Goal: Information Seeking & Learning: Learn about a topic

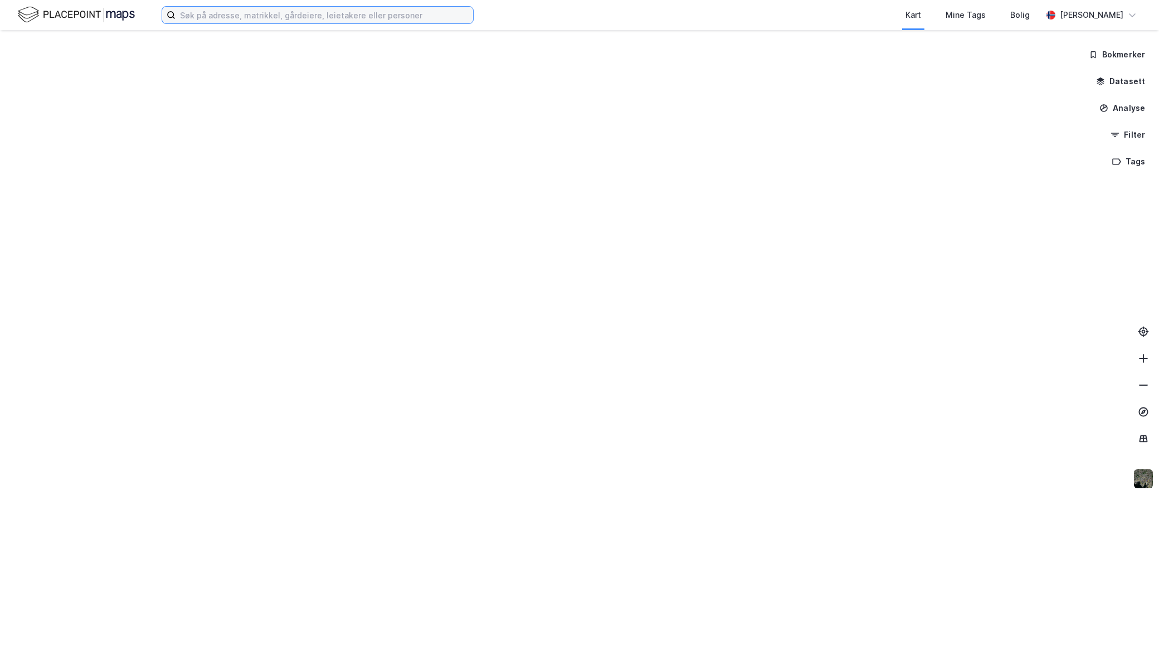
click at [391, 22] on input at bounding box center [323, 15] width 297 height 17
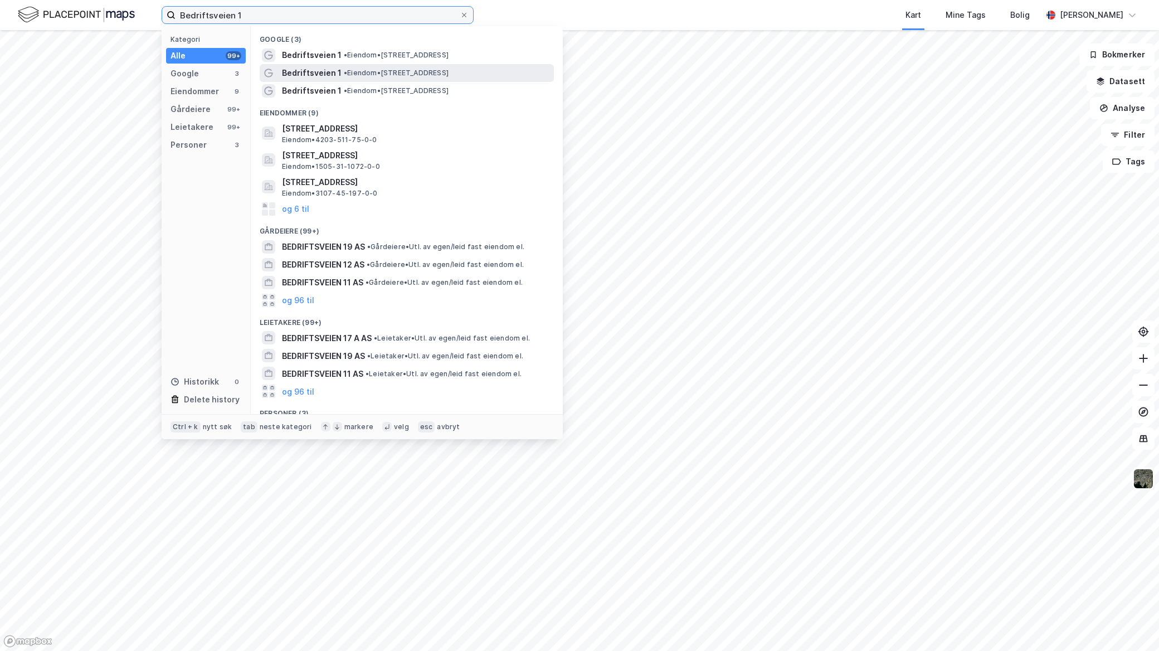
type input "Bedriftsveien 1"
click at [415, 80] on div "Bedriftsveien 1 • Eiendom • Bedriftsveien 1, 6503 Kristiansund" at bounding box center [407, 73] width 294 height 18
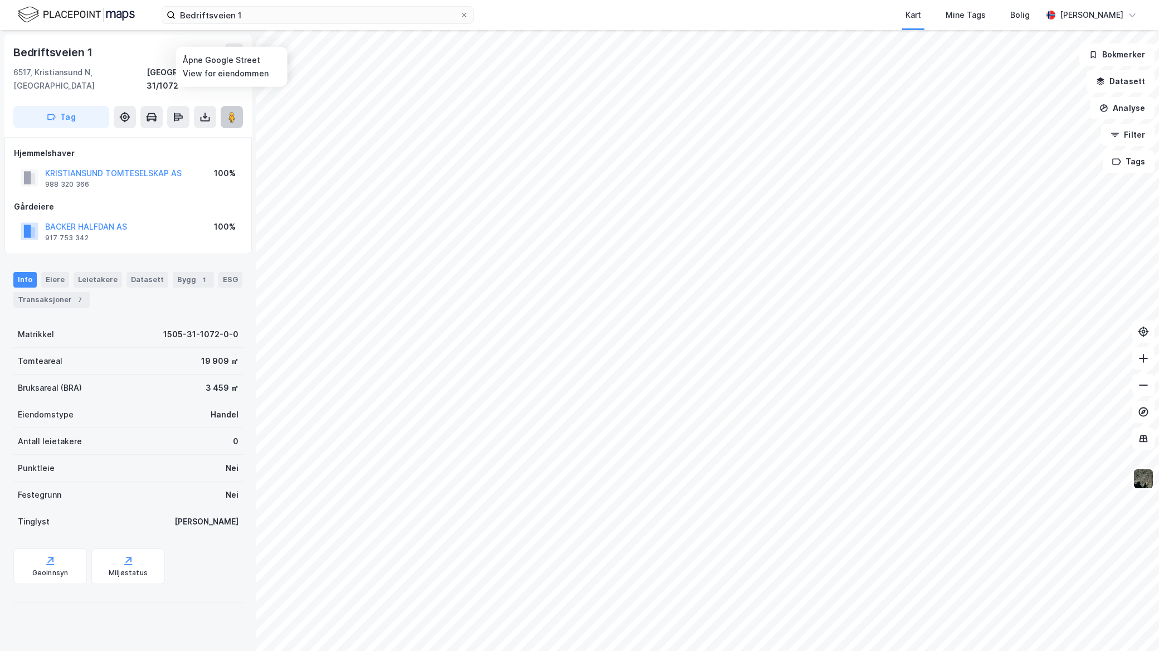
click at [232, 111] on image at bounding box center [231, 116] width 7 height 11
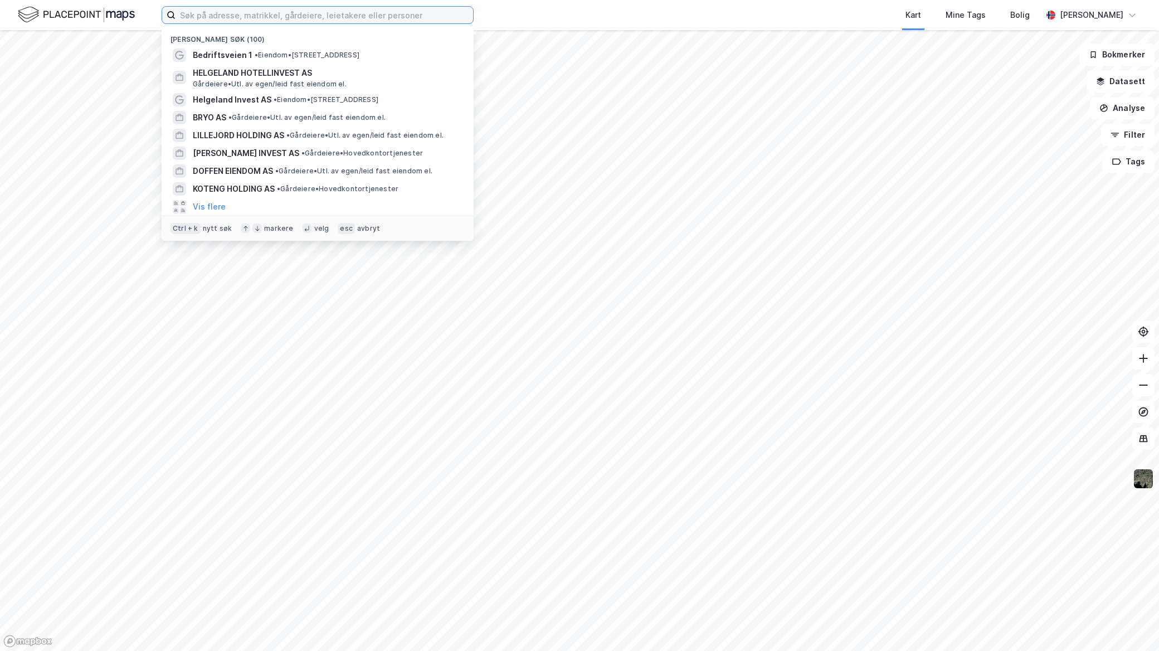
click at [297, 19] on input at bounding box center [323, 15] width 297 height 17
paste input "Industriveien 3"
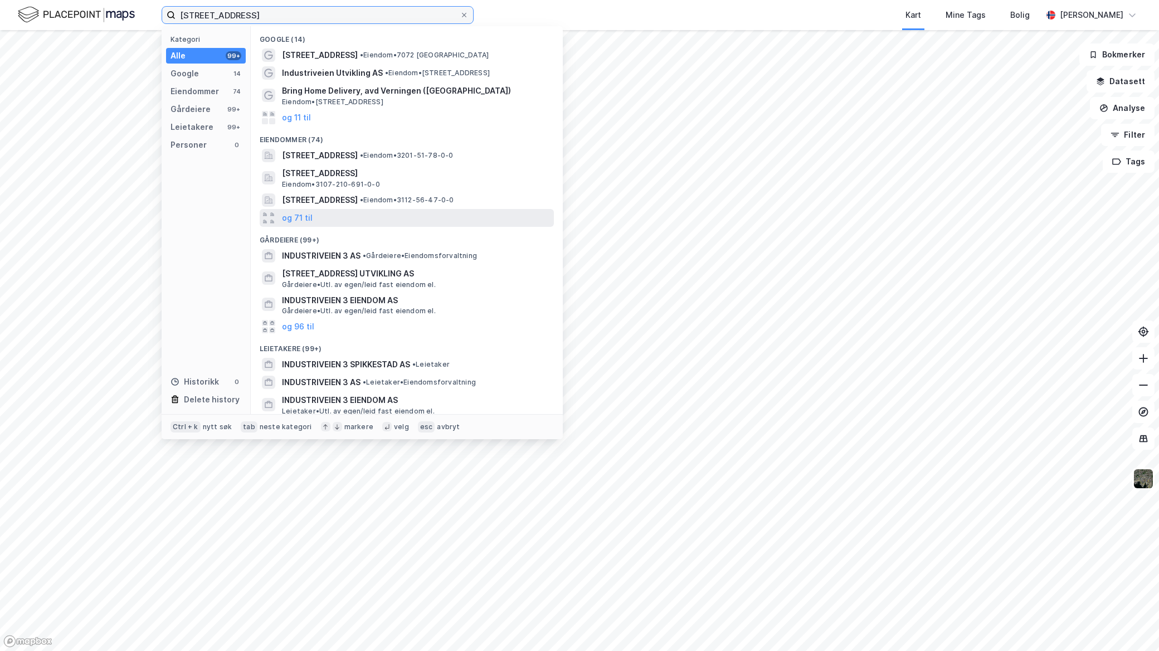
type input "Industriveien 3"
click at [313, 223] on div "og 71 til" at bounding box center [407, 218] width 294 height 18
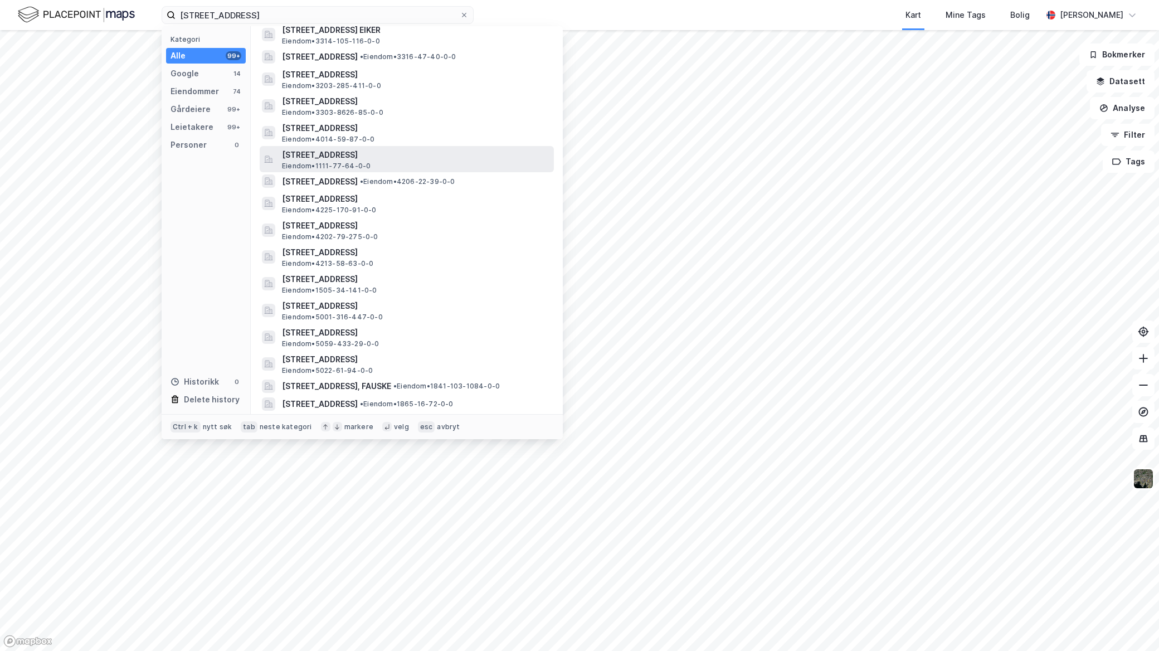
scroll to position [371, 0]
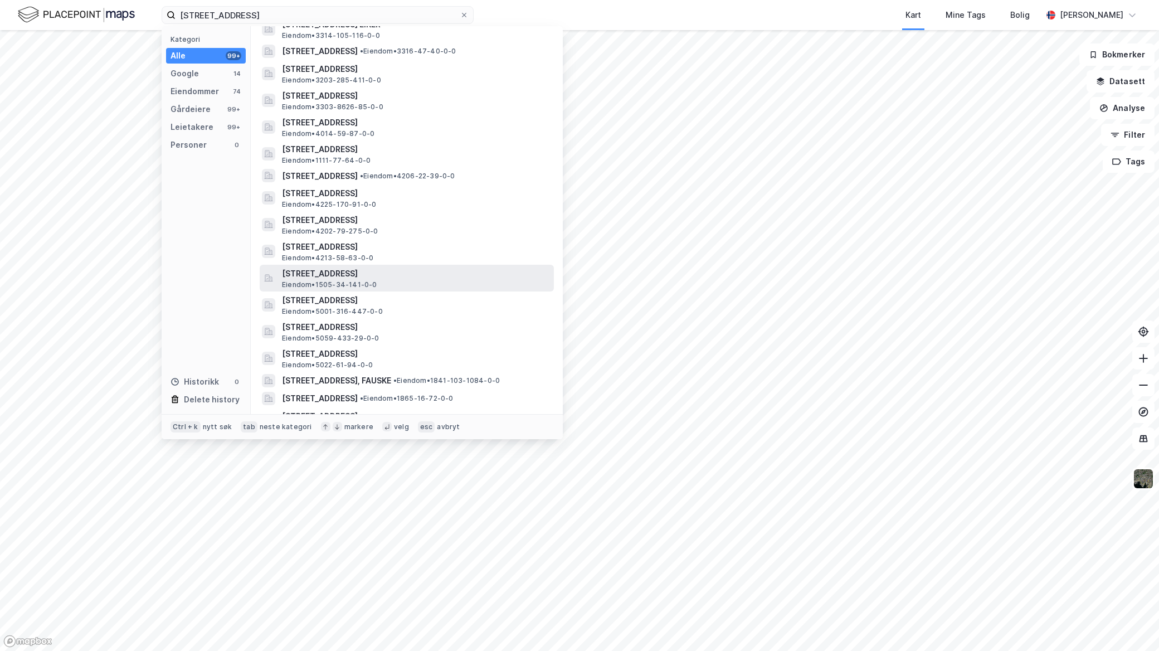
click at [450, 271] on span "[STREET_ADDRESS]" at bounding box center [415, 273] width 267 height 13
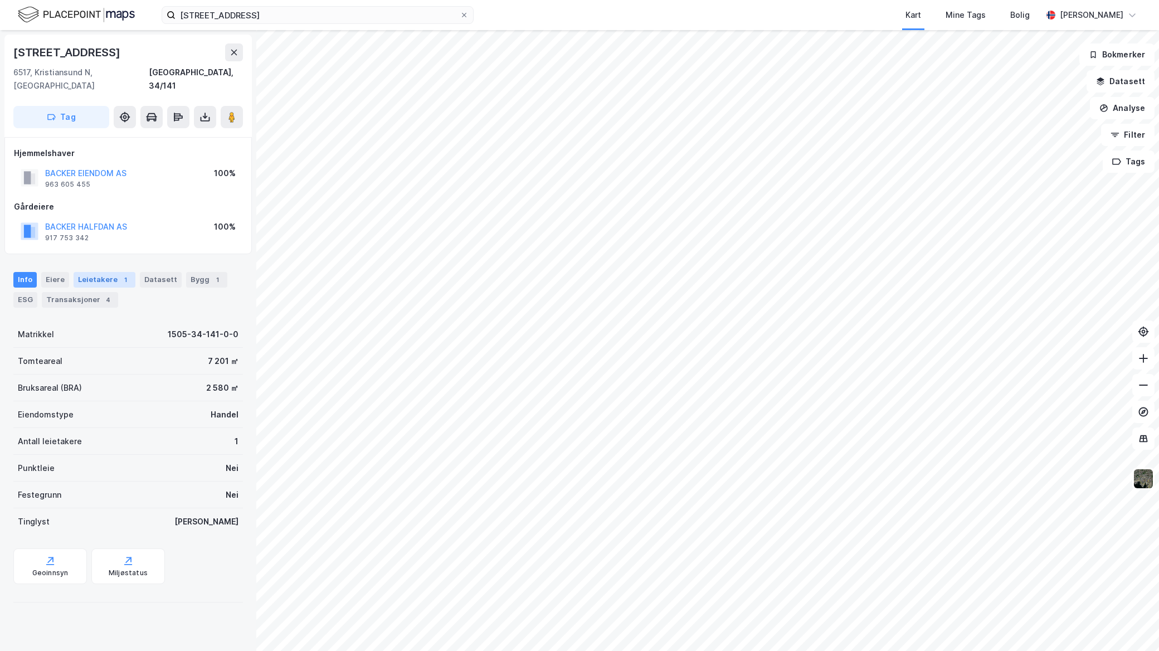
click at [92, 272] on div "Leietakere 1" at bounding box center [105, 280] width 62 height 16
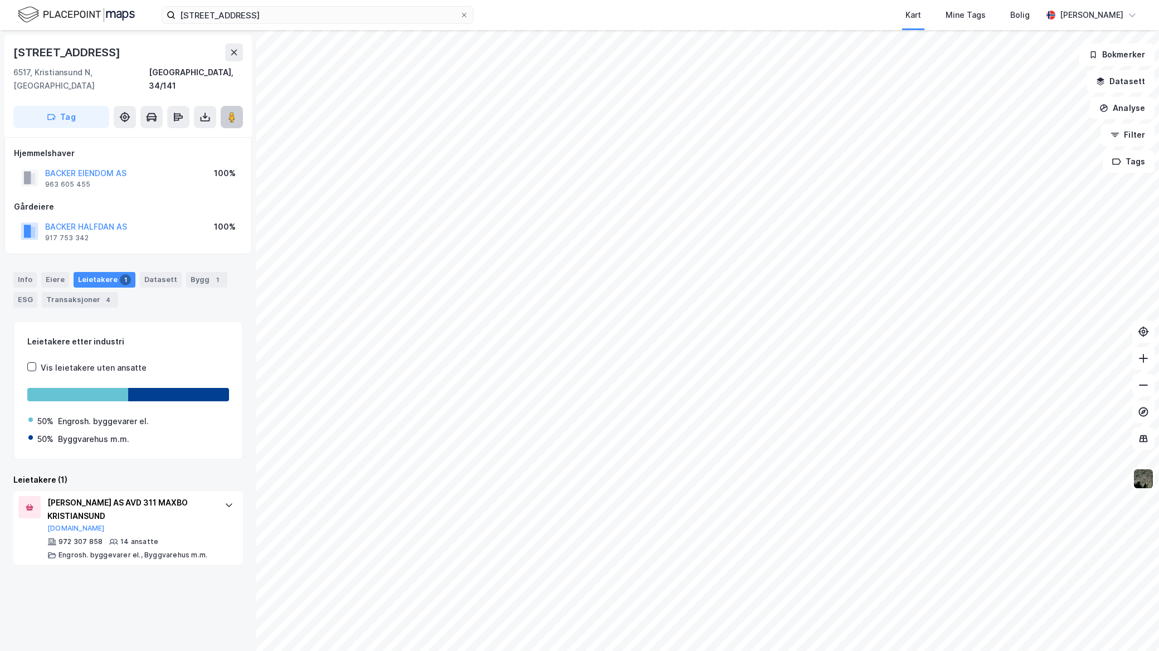
click at [233, 111] on image at bounding box center [231, 116] width 7 height 11
drag, startPoint x: 84, startPoint y: 212, endPoint x: 136, endPoint y: 194, distance: 55.5
click at [137, 200] on div "Gårdeiere" at bounding box center [128, 206] width 228 height 13
click at [0, 0] on button "BACKER HALFDAN AS" at bounding box center [0, 0] width 0 height 0
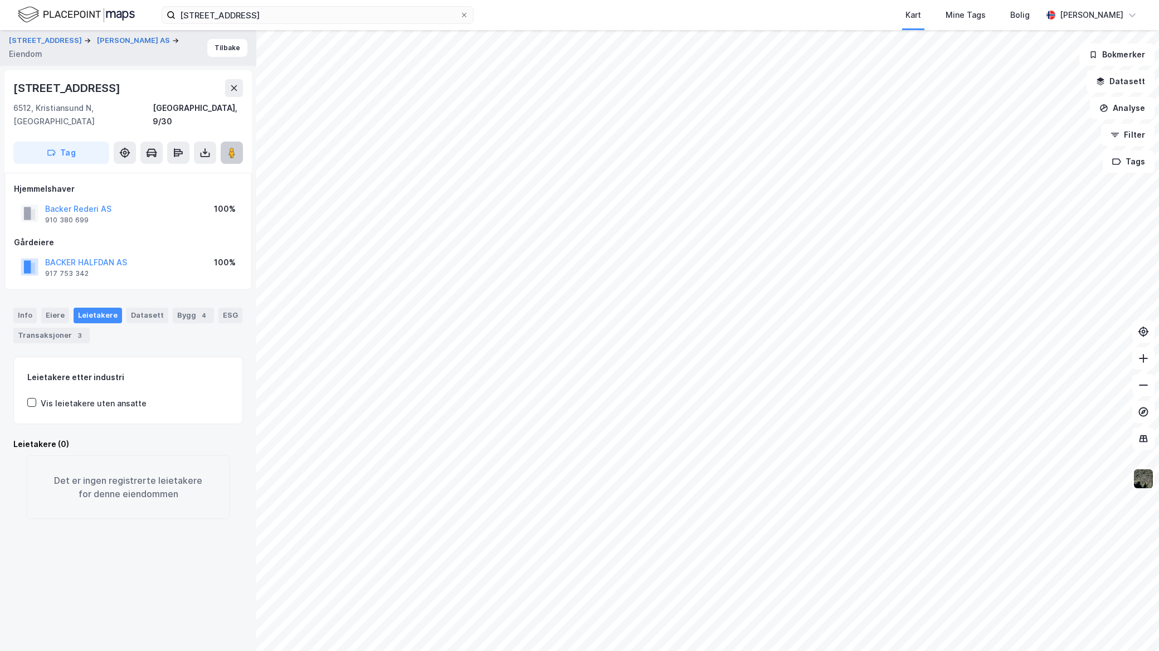
click at [240, 142] on button at bounding box center [232, 153] width 22 height 22
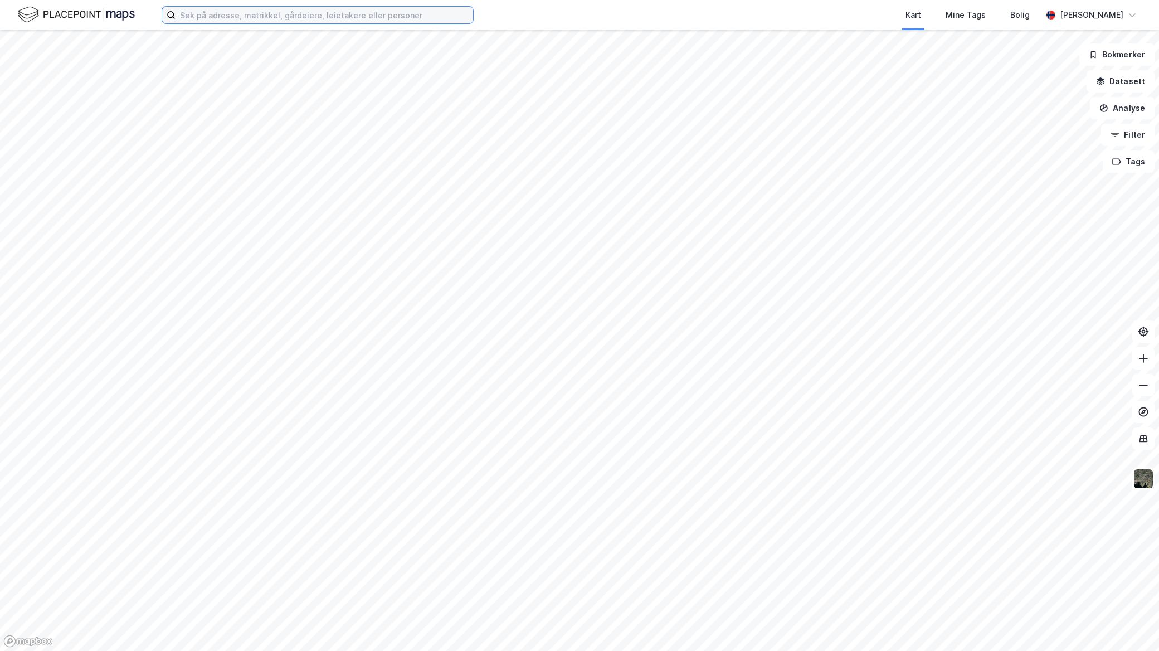
click at [193, 15] on input at bounding box center [323, 15] width 297 height 17
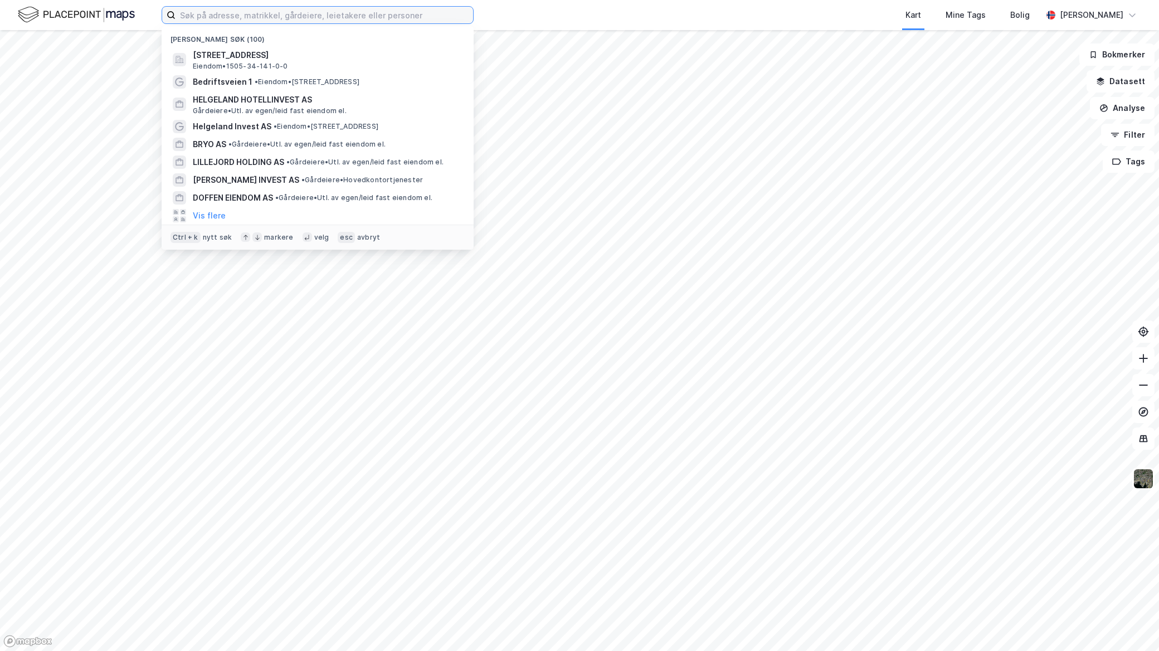
paste input "Lunvikveien 42"
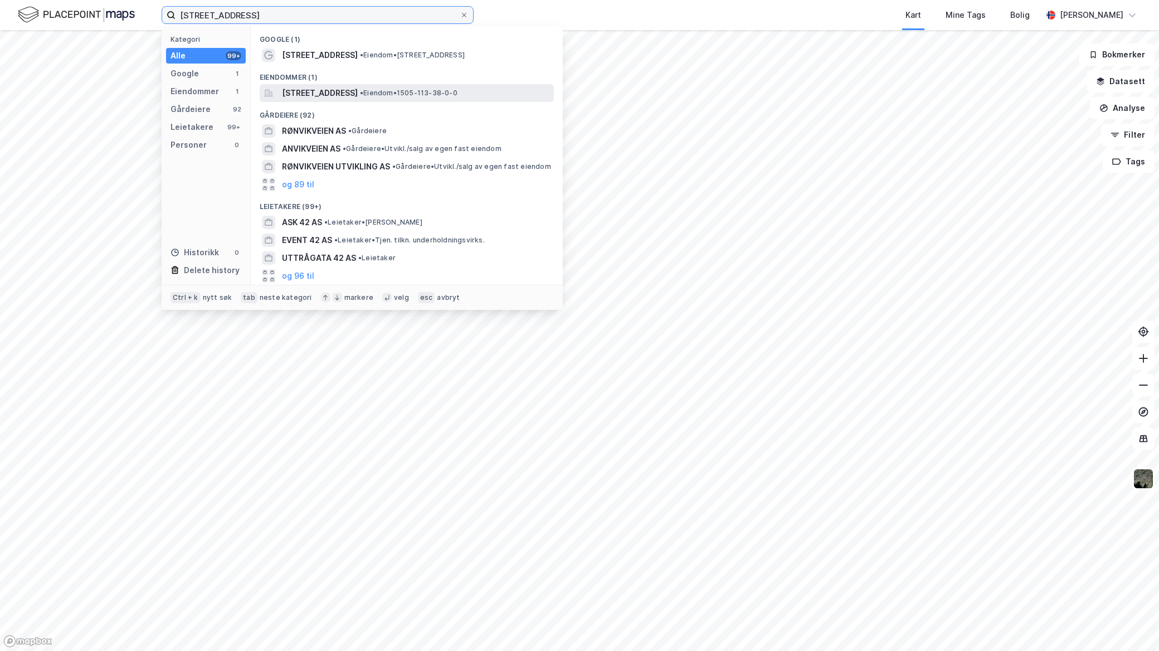
type input "Lunvikveien 42"
click at [358, 96] on span "[STREET_ADDRESS]" at bounding box center [320, 92] width 76 height 13
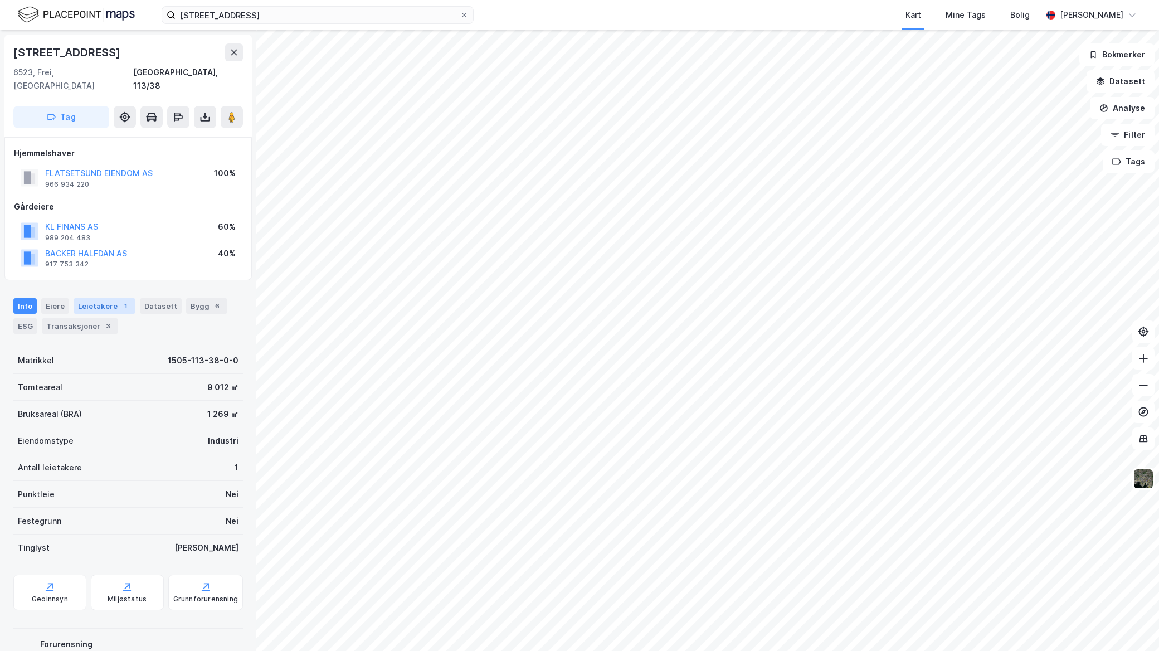
click at [106, 298] on div "Leietakere 1" at bounding box center [105, 306] width 62 height 16
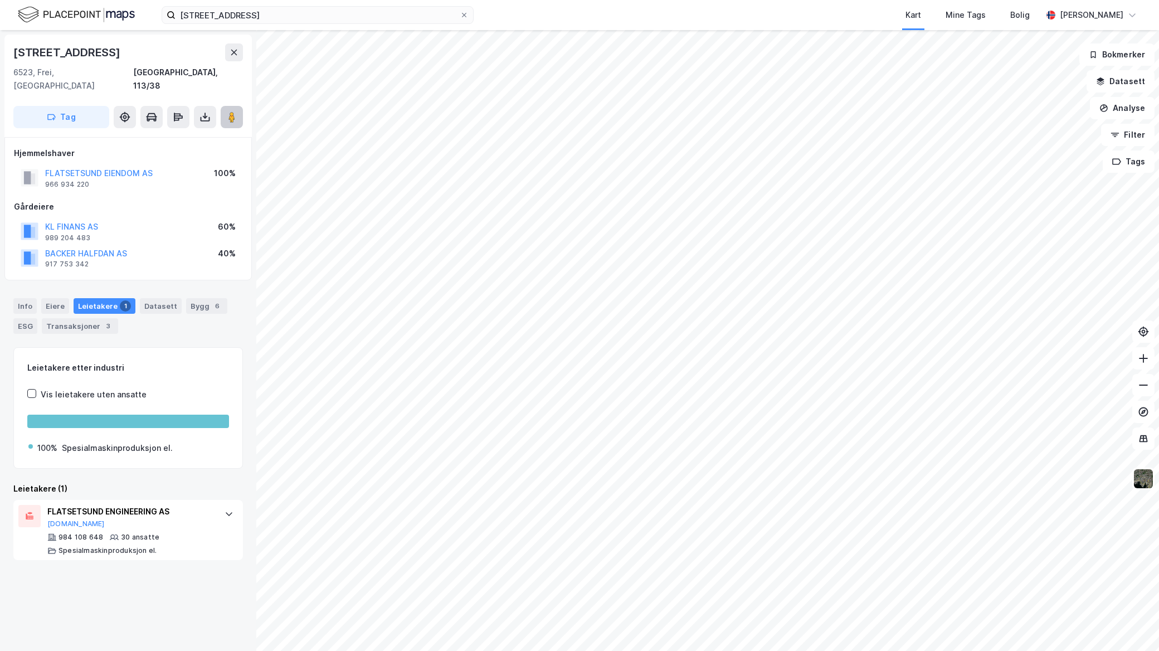
click at [235, 111] on icon at bounding box center [231, 116] width 11 height 11
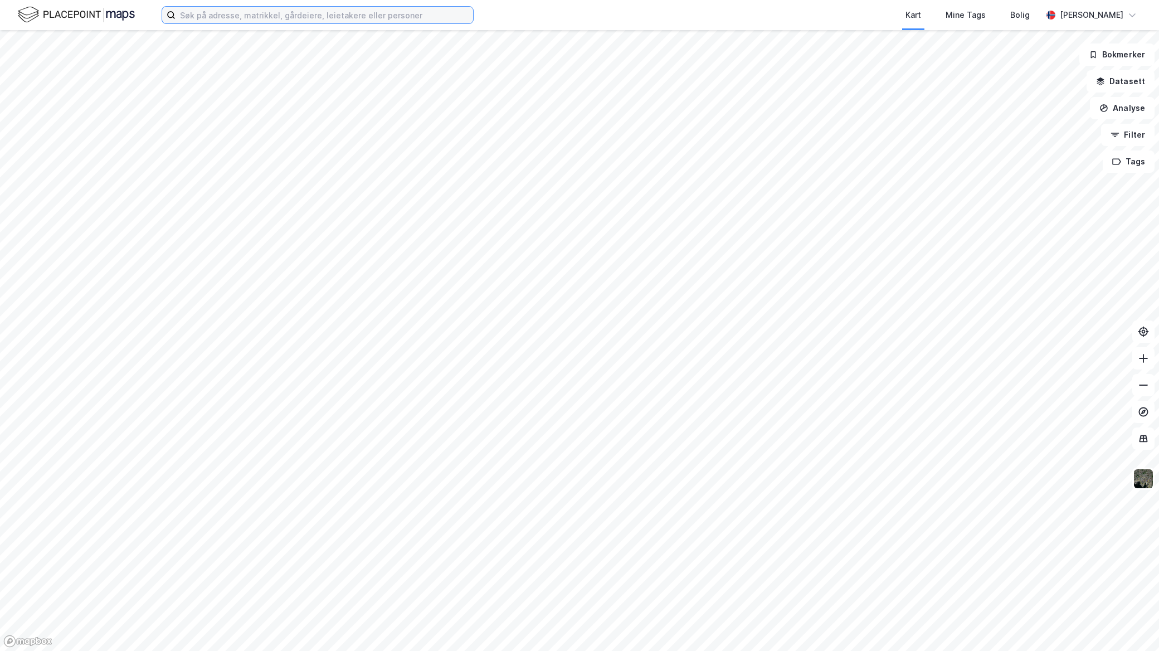
click at [263, 21] on input at bounding box center [323, 15] width 297 height 17
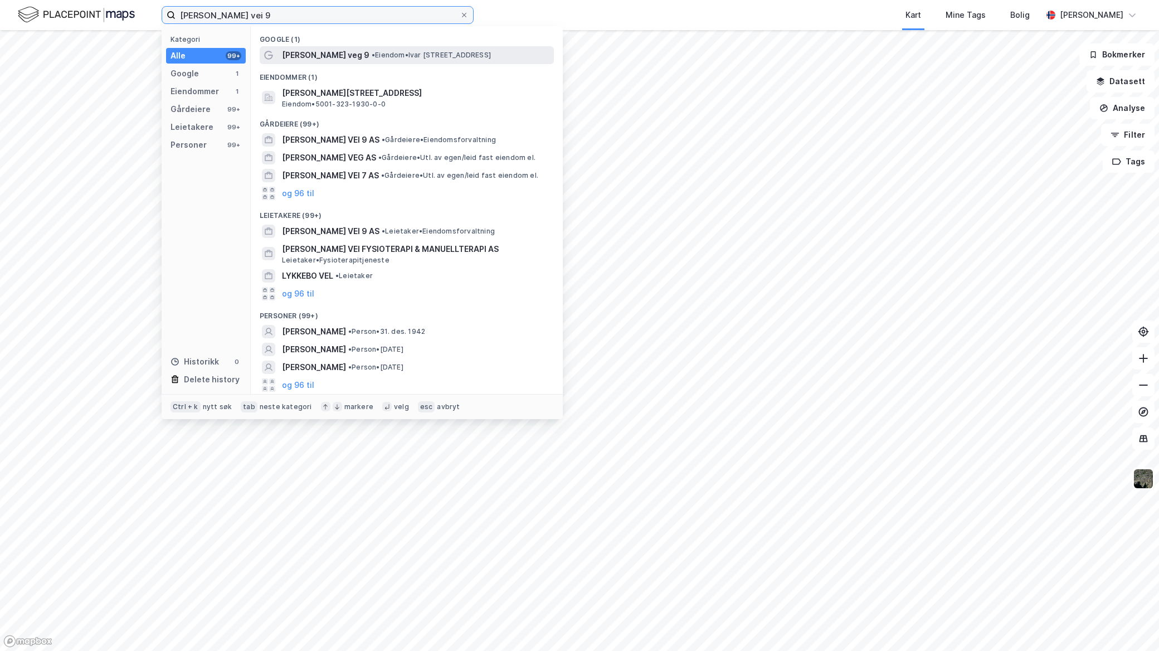
type input "[PERSON_NAME] vei 9"
click at [307, 62] on div "Ivar Lykkes veg 9 • Eiendom • Ivar Lykkes veg 9, 7075 Tiller" at bounding box center [407, 55] width 294 height 18
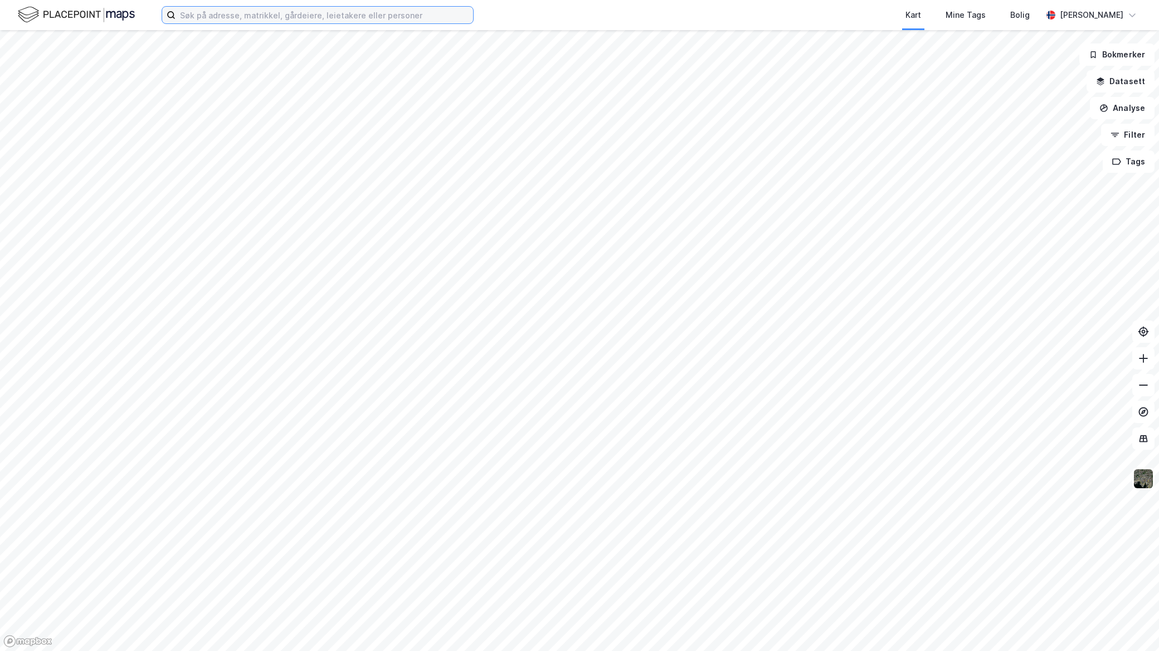
click at [241, 12] on input at bounding box center [323, 15] width 297 height 17
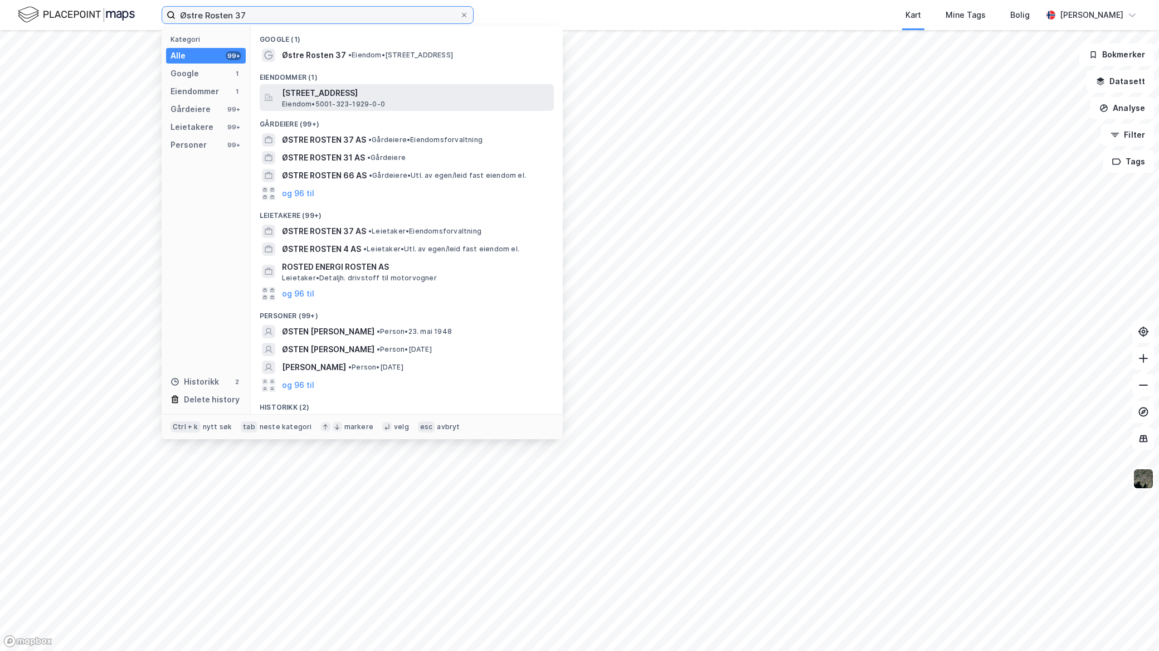
type input "Østre Rosten 37"
click at [362, 98] on div "Østre Rosten 37, 7075, TILLER, TRONDHEIM Eiendom • 5001-323-1929-0-0" at bounding box center [417, 97] width 270 height 22
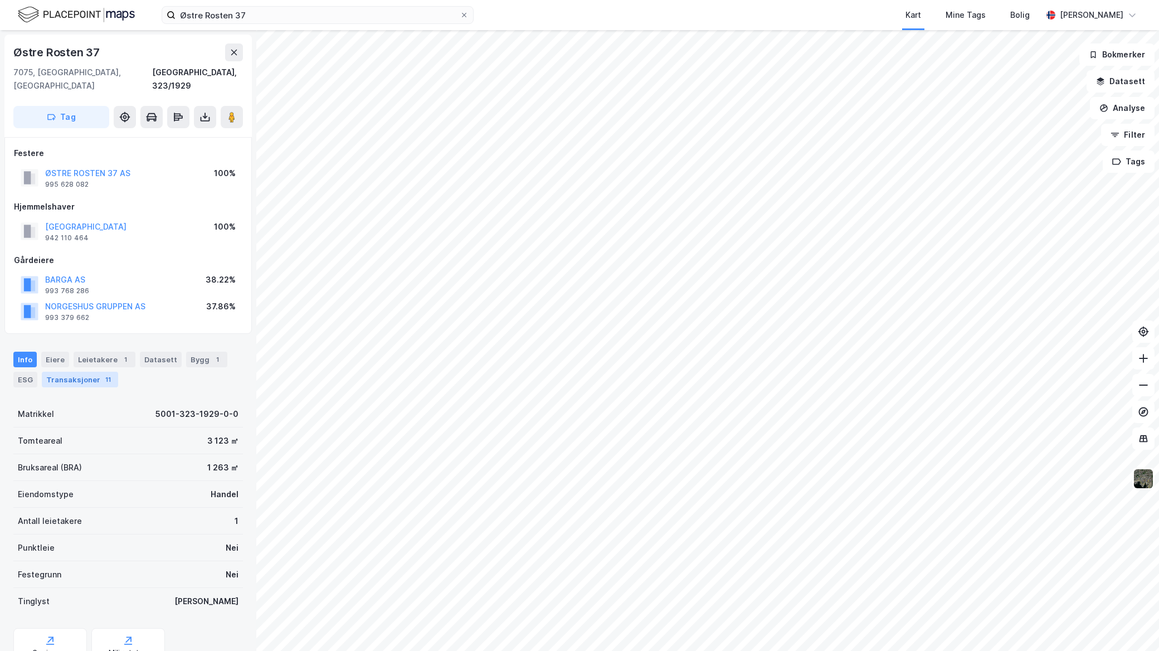
click at [79, 372] on div "Transaksjoner 11" at bounding box center [80, 380] width 76 height 16
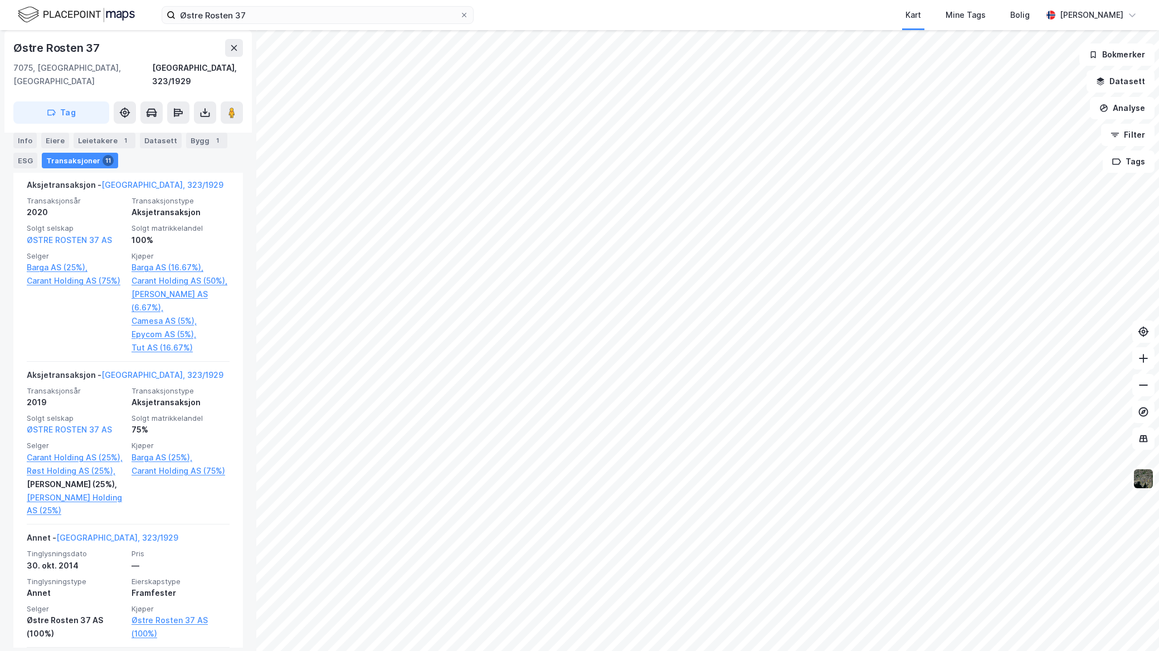
scroll to position [667, 0]
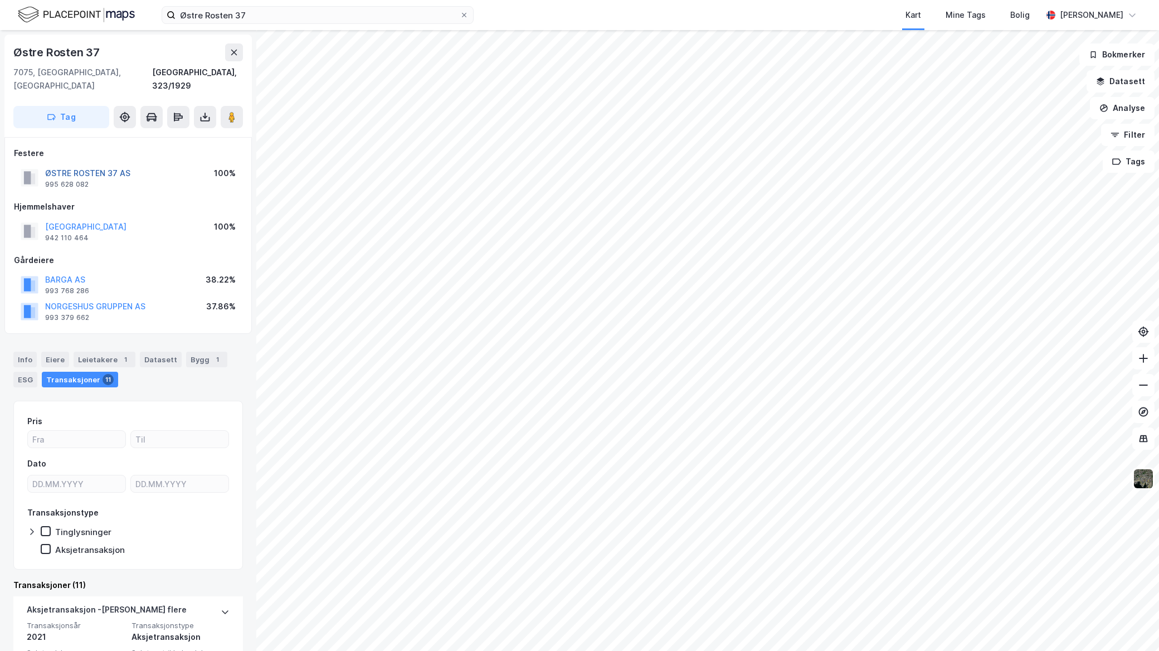
click at [0, 0] on button "ØSTRE ROSTEN 37 AS" at bounding box center [0, 0] width 0 height 0
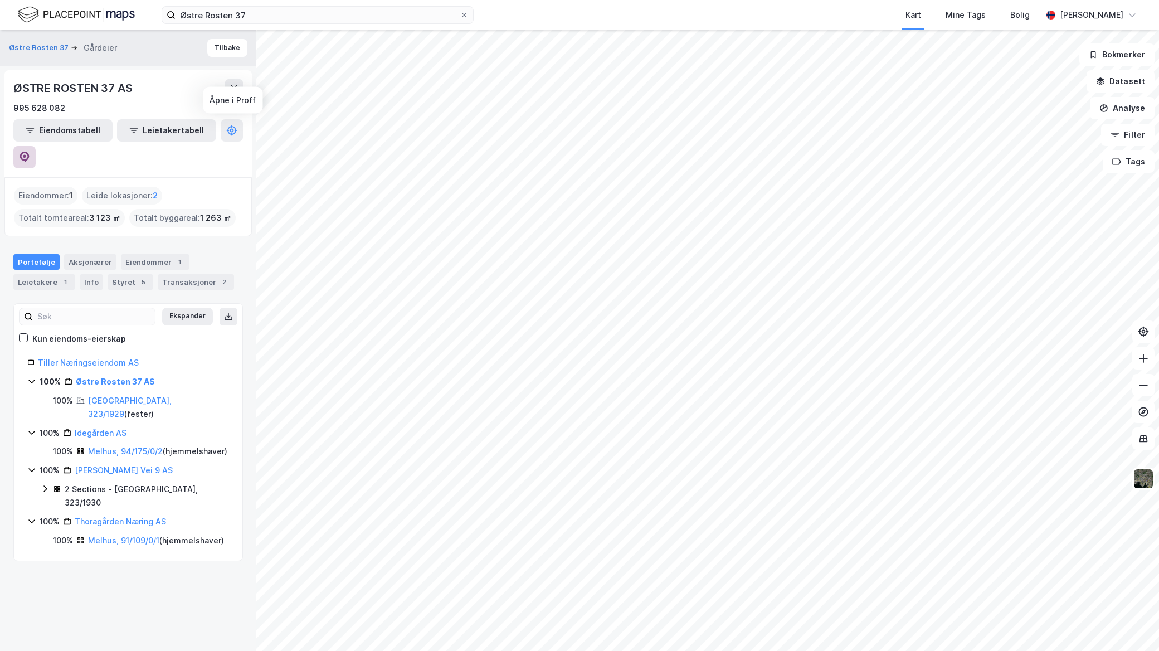
click at [36, 146] on button at bounding box center [24, 157] width 22 height 22
